Goal: Find specific page/section: Find specific page/section

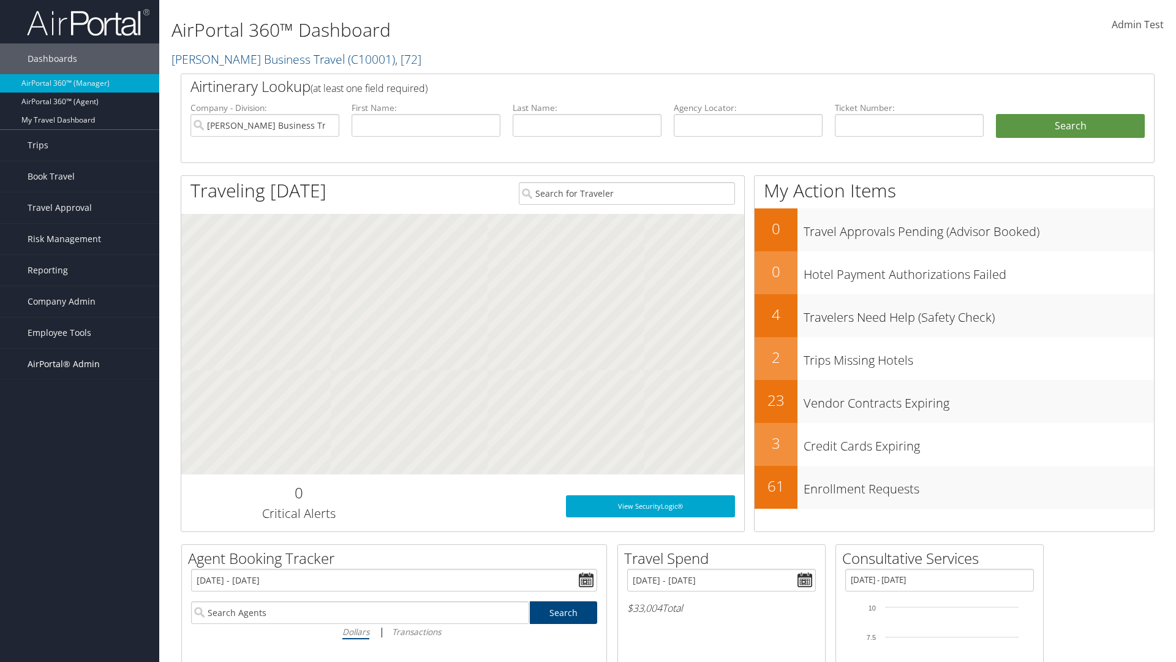
click at [80, 364] on span "AirPortal® Admin" at bounding box center [64, 364] width 72 height 31
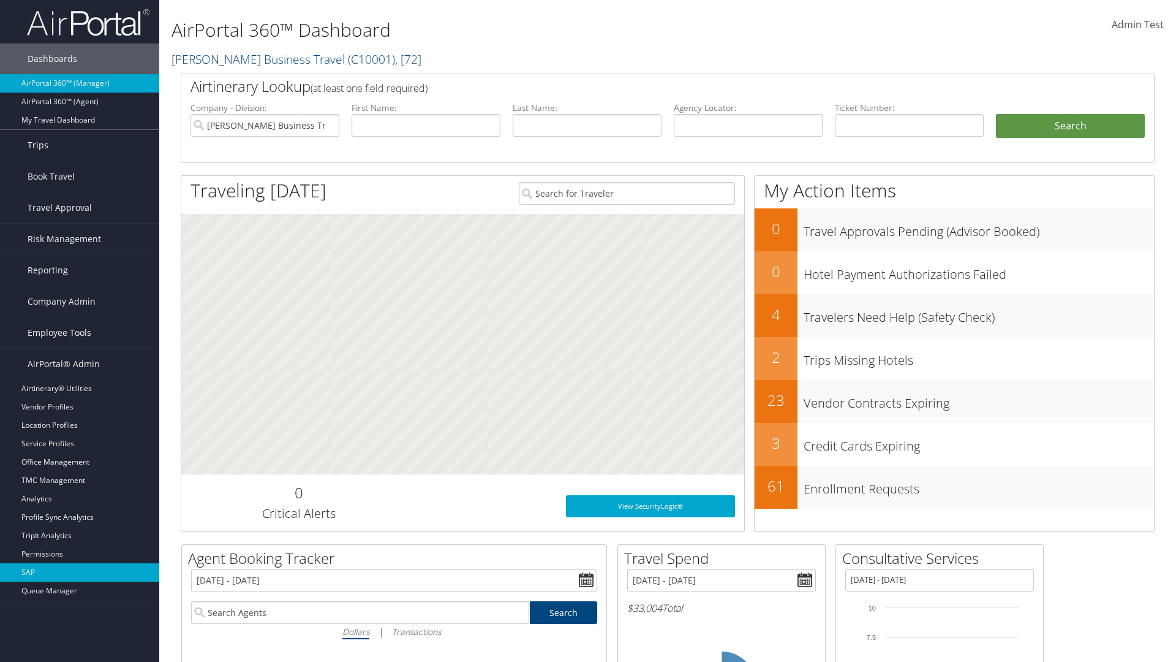
click at [80, 563] on link "SAP" at bounding box center [79, 572] width 159 height 18
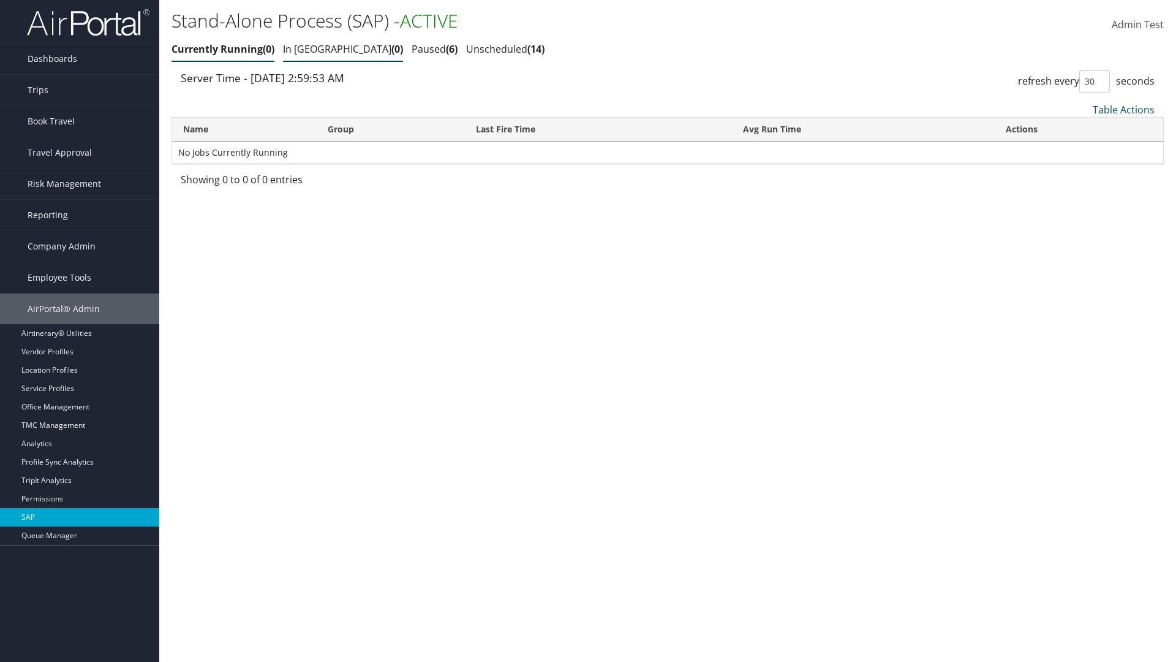
click at [308, 49] on link "In Queue 0" at bounding box center [343, 48] width 120 height 13
